Goal: Transaction & Acquisition: Purchase product/service

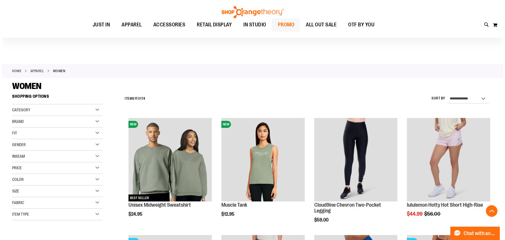
scroll to position [917, 0]
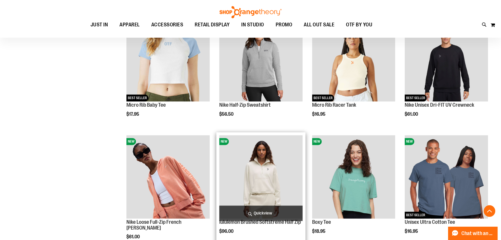
click at [261, 214] on span "Quickview" at bounding box center [260, 212] width 83 height 15
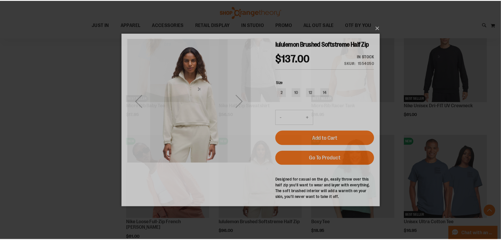
scroll to position [0, 0]
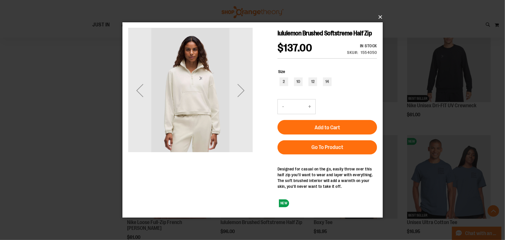
click at [375, 16] on button "×" at bounding box center [254, 17] width 260 height 13
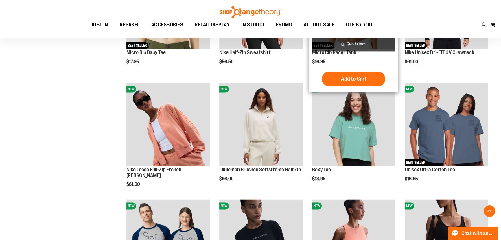
scroll to position [996, 0]
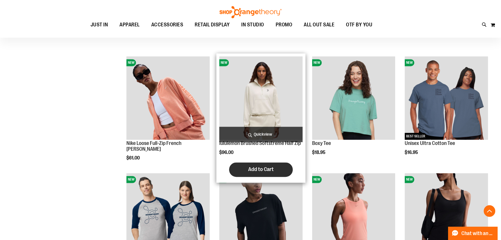
click at [275, 165] on button "Add to Cart" at bounding box center [261, 169] width 64 height 14
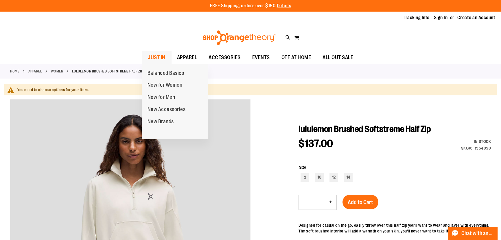
type input "**********"
click at [151, 53] on span "JUST IN" at bounding box center [157, 57] width 18 height 13
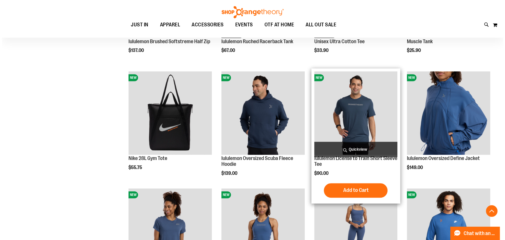
scroll to position [526, 0]
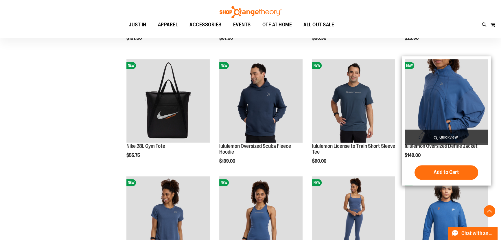
type input "**********"
click at [441, 139] on span "Quickview" at bounding box center [446, 136] width 83 height 15
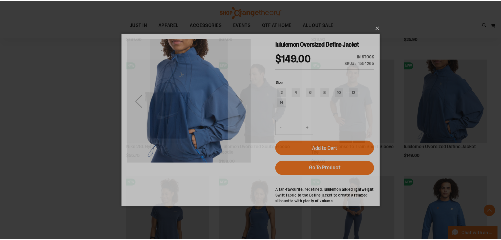
scroll to position [0, 0]
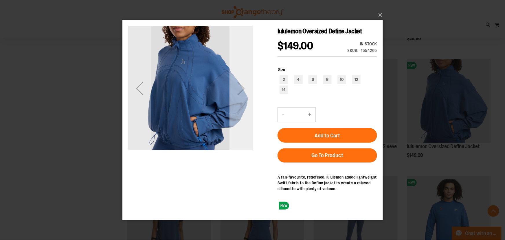
click at [245, 88] on div "Next" at bounding box center [240, 87] width 23 height 23
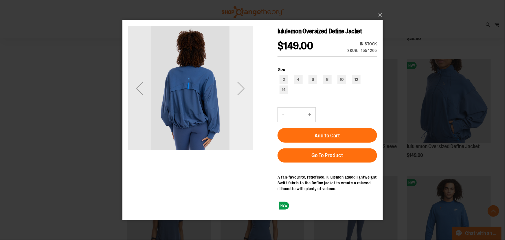
click at [245, 88] on div "Next" at bounding box center [240, 87] width 23 height 23
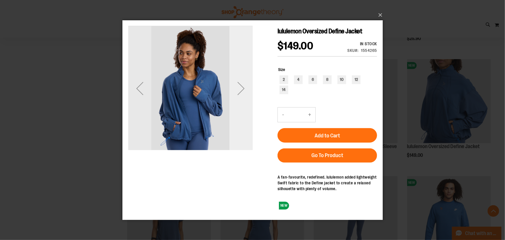
click at [245, 88] on div "Next" at bounding box center [240, 87] width 23 height 23
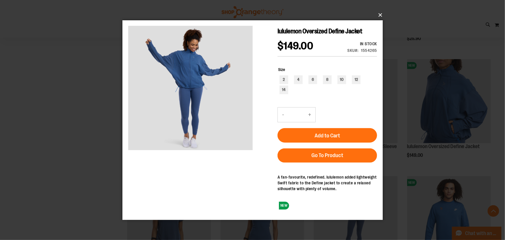
click at [382, 12] on button "×" at bounding box center [254, 15] width 260 height 13
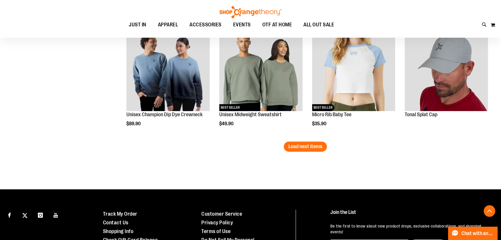
scroll to position [1026, 0]
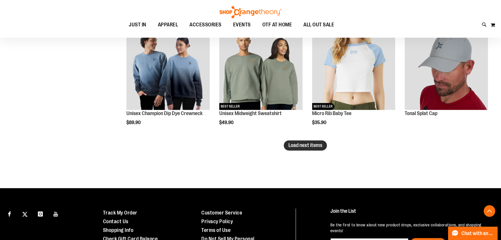
click at [302, 148] on button "Load next items" at bounding box center [305, 145] width 43 height 10
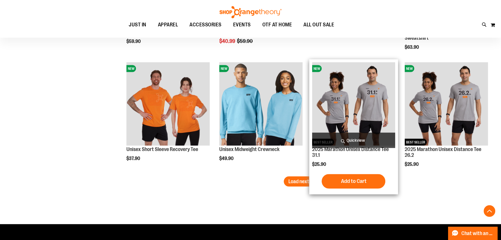
scroll to position [1341, 0]
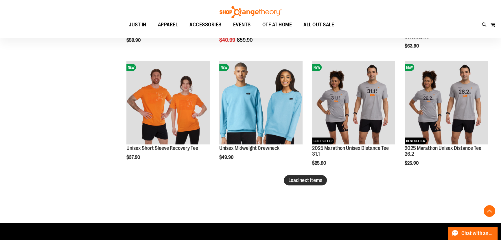
click at [301, 181] on span "Load next items" at bounding box center [306, 180] width 34 height 6
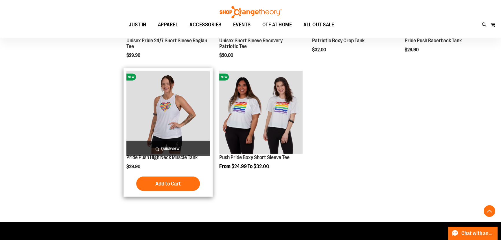
scroll to position [1683, 0]
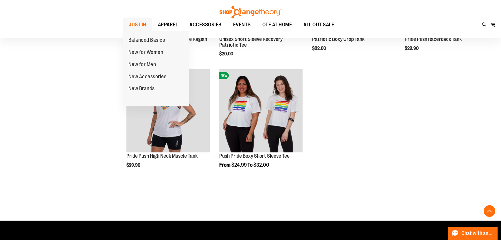
click at [145, 20] on span "JUST IN" at bounding box center [138, 24] width 18 height 13
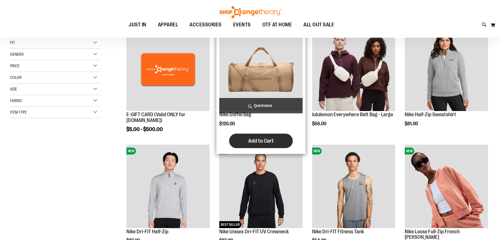
scroll to position [26, 0]
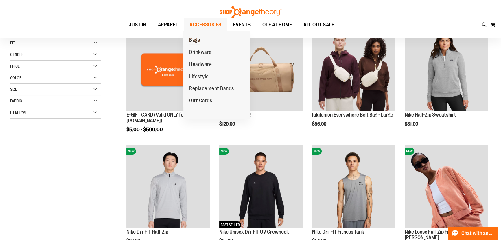
type input "**********"
click at [197, 41] on span "Bags" at bounding box center [194, 40] width 11 height 7
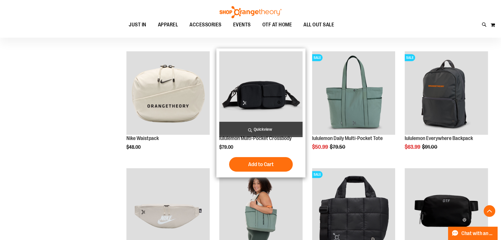
scroll to position [184, 0]
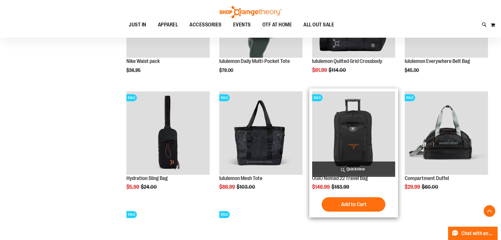
scroll to position [368, 0]
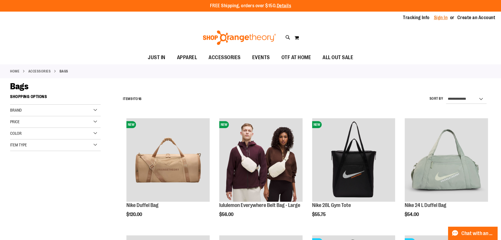
type input "**********"
click at [435, 14] on link "Sign In" at bounding box center [441, 17] width 14 height 6
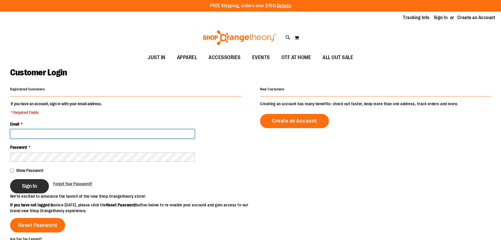
type input "**********"
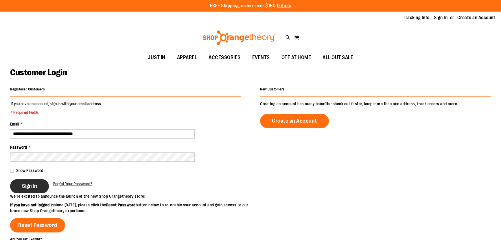
type input "**********"
click at [25, 185] on span "Sign In" at bounding box center [29, 186] width 15 height 6
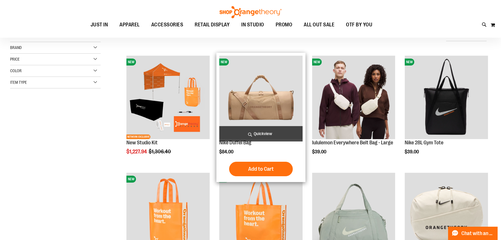
scroll to position [78, 0]
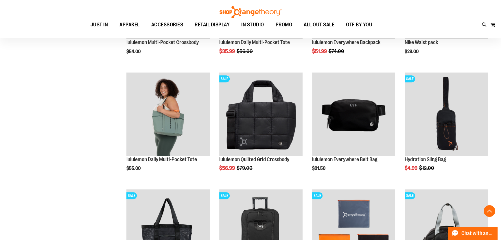
scroll to position [396, 0]
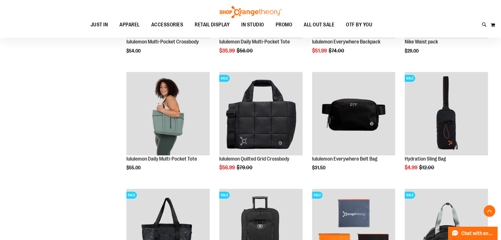
type input "**********"
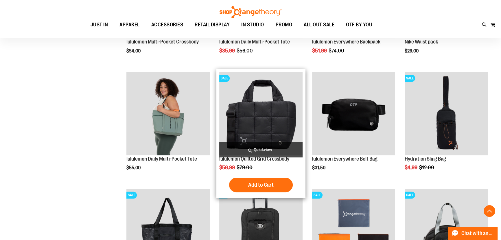
click at [255, 141] on img "product" at bounding box center [260, 113] width 83 height 83
click at [258, 188] on span "Add to Cart" at bounding box center [260, 184] width 25 height 6
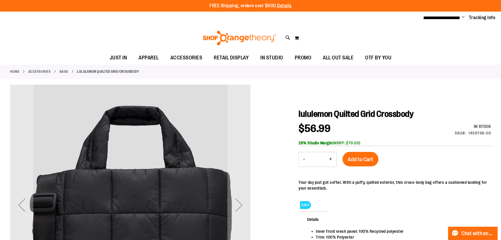
type input "**********"
click at [355, 158] on span "Add to Cart" at bounding box center [360, 159] width 25 height 6
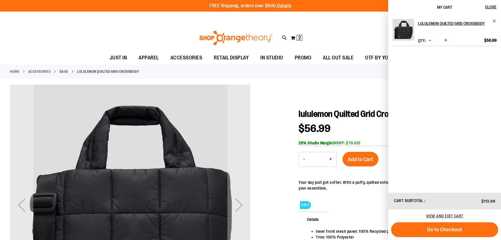
click at [430, 38] on span "Decrease product quantity" at bounding box center [430, 40] width 3 height 6
click at [307, 60] on span "PROMO" at bounding box center [303, 57] width 17 height 13
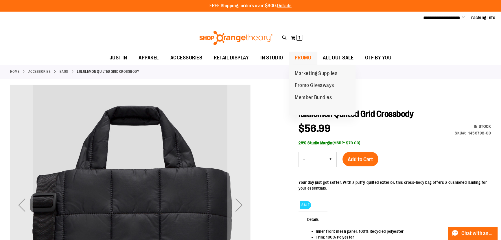
click at [303, 58] on span "PROMO" at bounding box center [303, 57] width 17 height 13
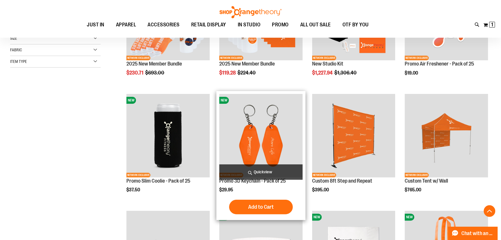
scroll to position [167, 0]
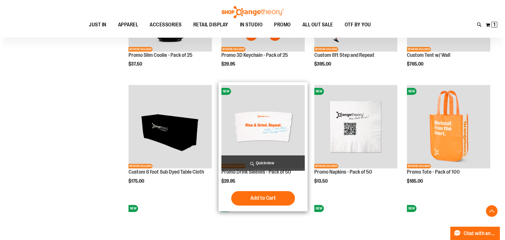
scroll to position [299, 0]
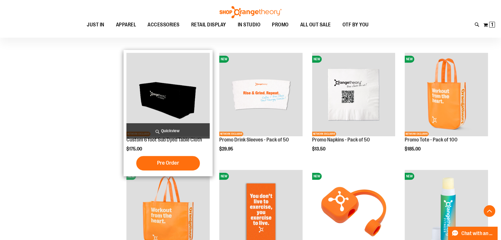
type input "**********"
click at [172, 130] on span "Quickview" at bounding box center [167, 130] width 83 height 15
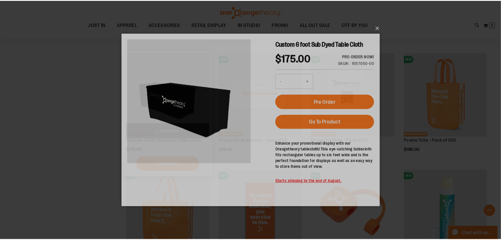
scroll to position [0, 0]
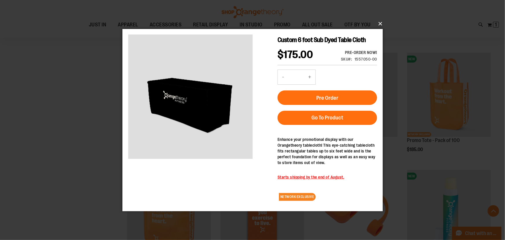
click at [382, 23] on button "×" at bounding box center [254, 23] width 260 height 13
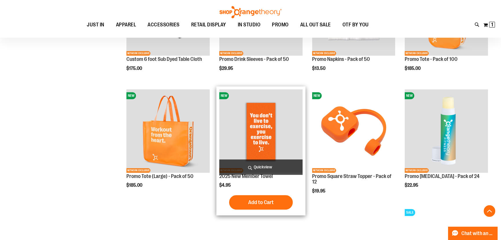
scroll to position [404, 0]
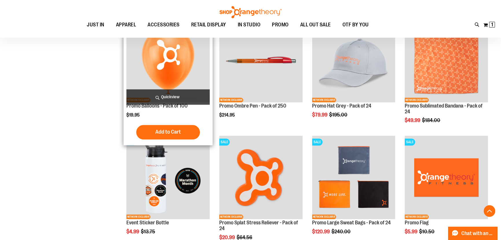
scroll to position [683, 0]
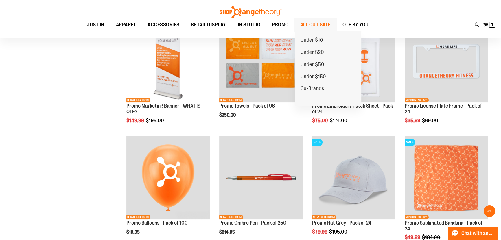
click at [301, 22] on span "ALL OUT SALE" at bounding box center [315, 24] width 31 height 13
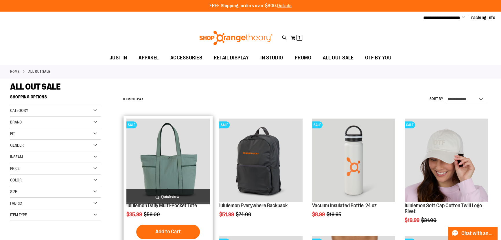
type input "**********"
click at [166, 197] on span "Quickview" at bounding box center [167, 196] width 83 height 15
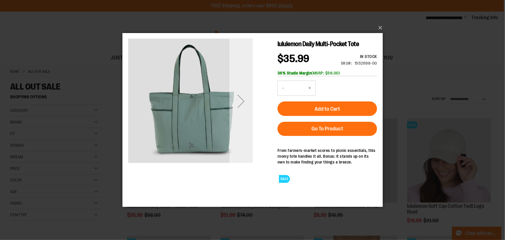
click at [235, 104] on div "Next" at bounding box center [240, 100] width 23 height 23
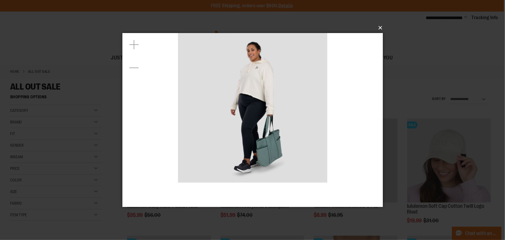
click at [376, 29] on button "×" at bounding box center [254, 27] width 260 height 13
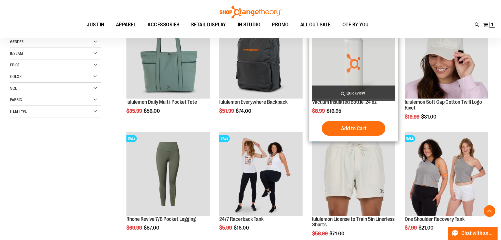
scroll to position [131, 0]
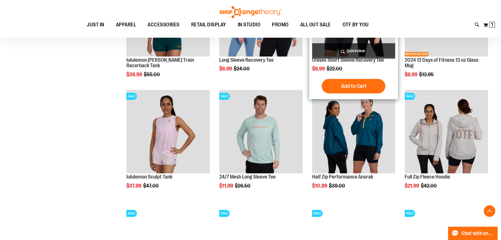
scroll to position [500, 0]
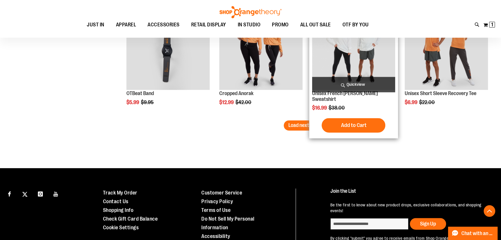
scroll to position [1052, 0]
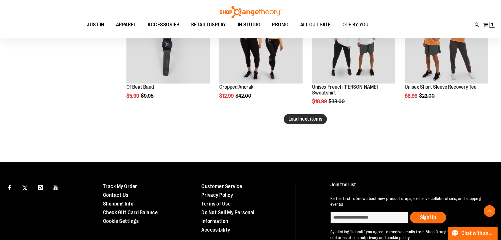
click at [317, 117] on span "Load next items" at bounding box center [306, 119] width 34 height 6
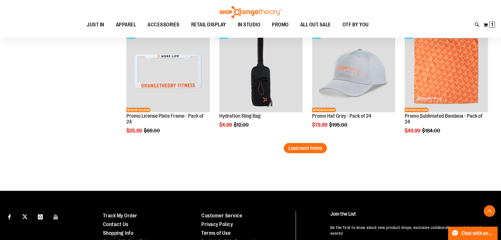
scroll to position [1394, 0]
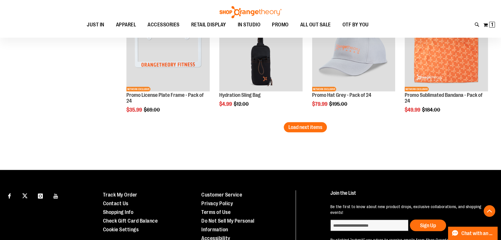
click at [306, 126] on span "Load next items" at bounding box center [306, 127] width 34 height 6
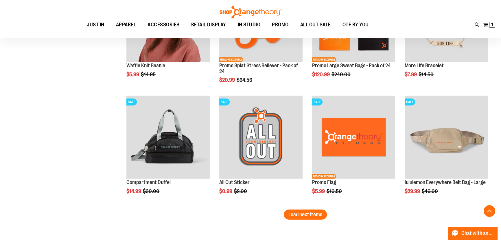
scroll to position [1683, 0]
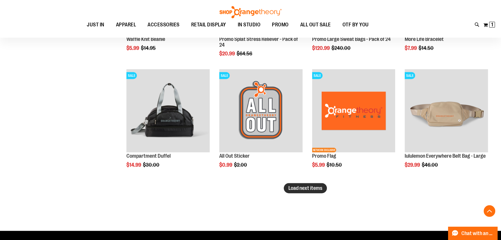
click at [305, 189] on span "Load next items" at bounding box center [306, 188] width 34 height 6
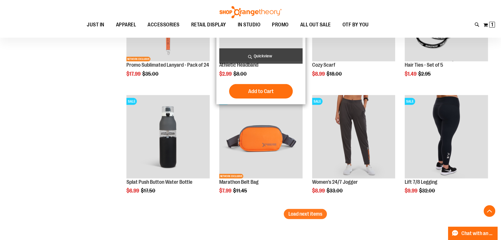
scroll to position [2026, 0]
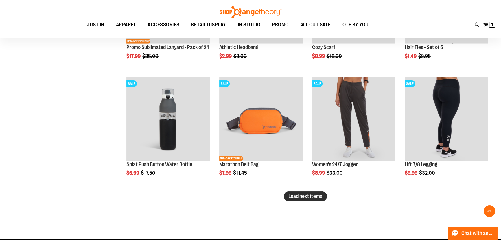
click at [308, 197] on span "Load next items" at bounding box center [306, 196] width 34 height 6
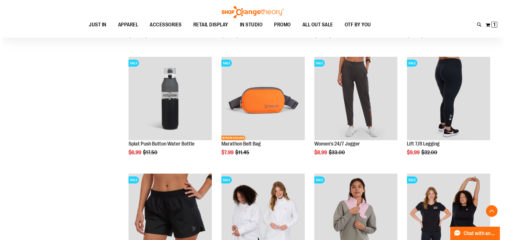
scroll to position [2052, 0]
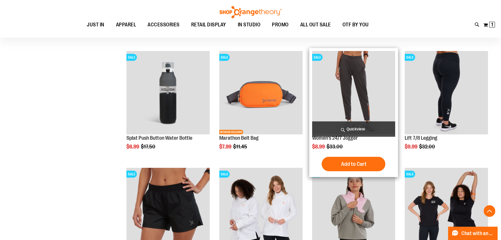
click at [327, 127] on span "Quickview" at bounding box center [353, 128] width 83 height 15
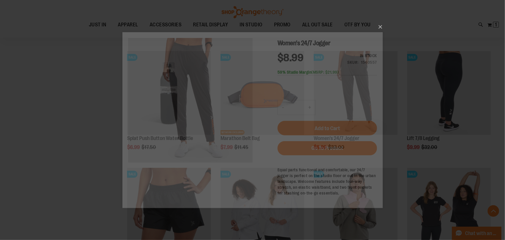
scroll to position [0, 0]
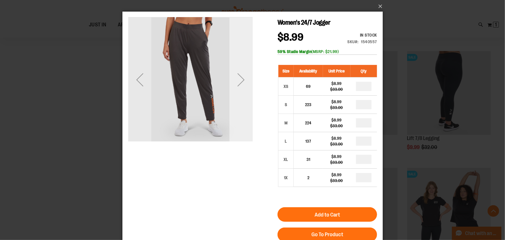
click at [247, 116] on div "Next" at bounding box center [240, 79] width 23 height 124
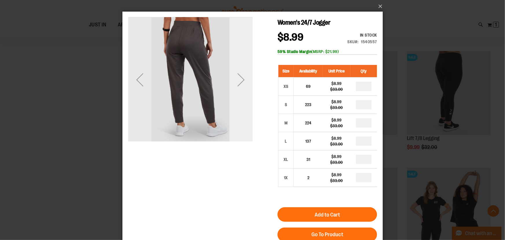
click at [247, 116] on div "Next" at bounding box center [240, 79] width 23 height 124
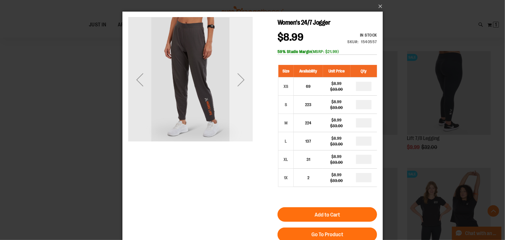
click at [247, 116] on div "Next" at bounding box center [240, 79] width 23 height 124
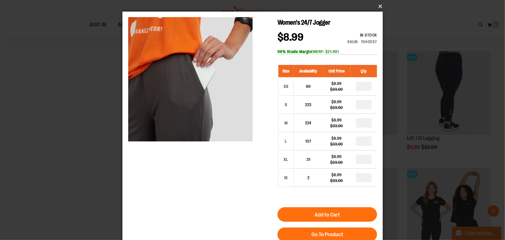
click at [376, 0] on button "×" at bounding box center [254, 6] width 260 height 13
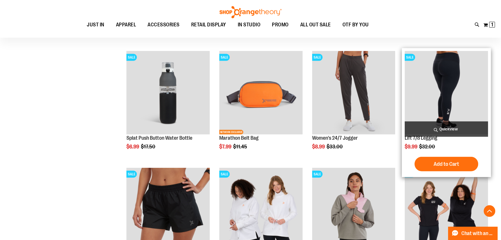
click at [442, 124] on span "Quickview" at bounding box center [446, 128] width 83 height 15
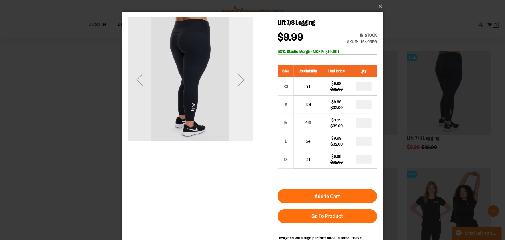
click at [240, 111] on div "Next" at bounding box center [240, 79] width 23 height 124
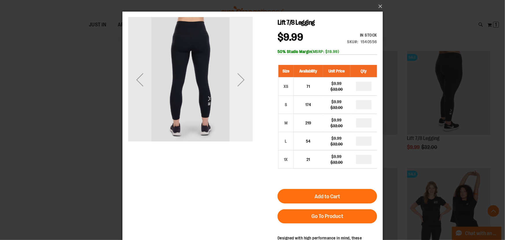
click at [240, 111] on div "Next" at bounding box center [240, 79] width 23 height 124
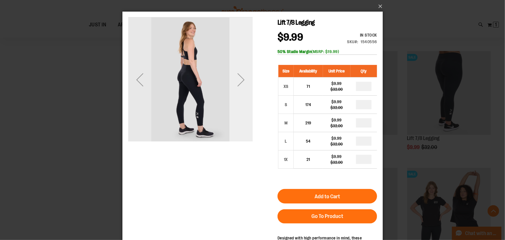
click at [240, 111] on div "Next" at bounding box center [240, 79] width 23 height 124
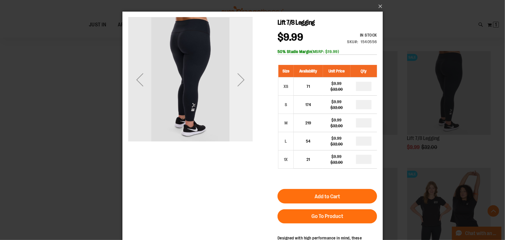
click at [240, 111] on div "Next" at bounding box center [240, 79] width 23 height 124
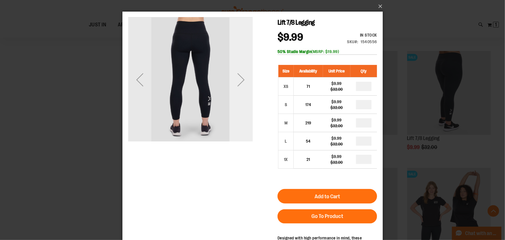
click at [239, 92] on div "Next" at bounding box center [240, 79] width 23 height 124
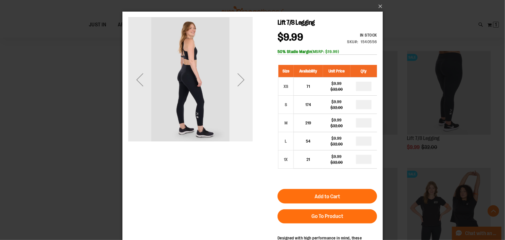
click at [238, 87] on div "Next" at bounding box center [240, 79] width 23 height 23
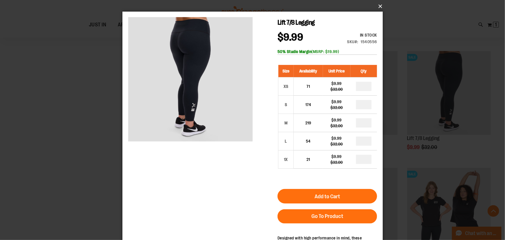
click at [378, 6] on button "×" at bounding box center [254, 6] width 260 height 13
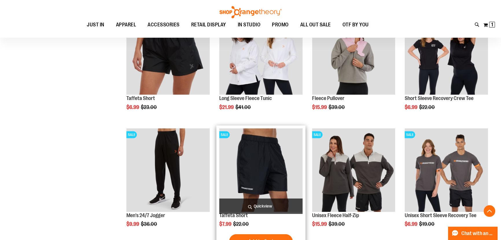
scroll to position [2210, 0]
